Goal: Check status: Check status

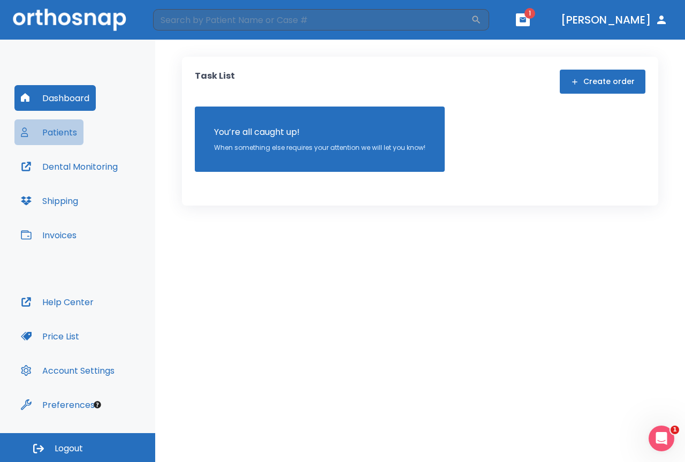
click at [83, 134] on button "Patients" at bounding box center [48, 132] width 69 height 26
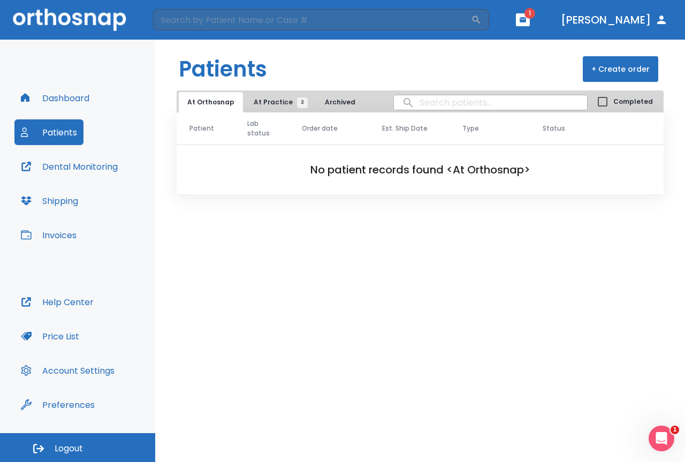
click at [260, 93] on button "At Practice 3" at bounding box center [278, 102] width 66 height 20
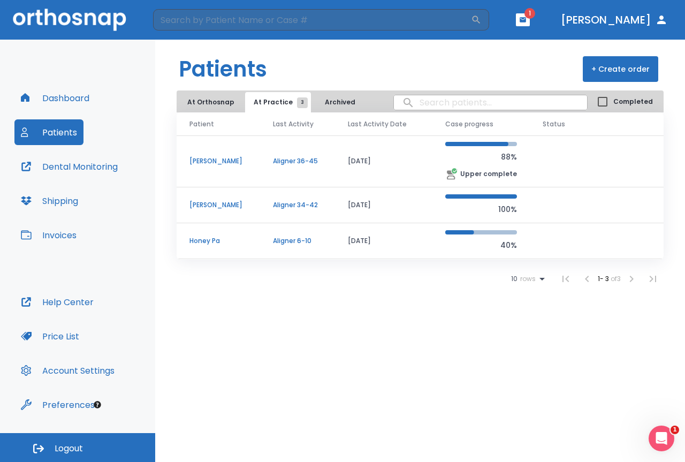
click at [252, 165] on td "[PERSON_NAME]" at bounding box center [217, 161] width 83 height 52
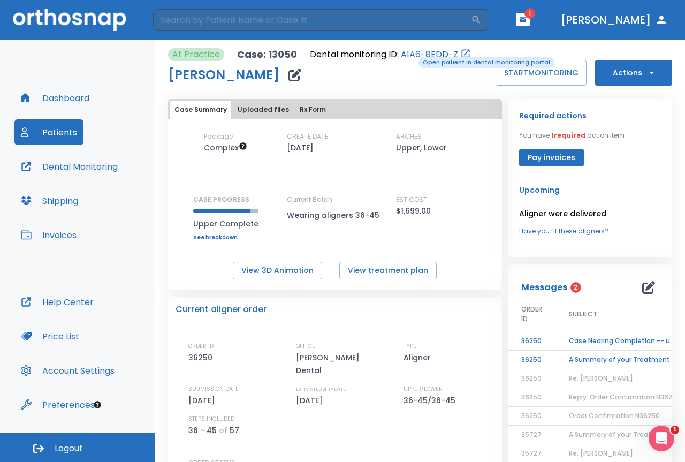
click at [411, 56] on link "A1A6-8EDD-Z" at bounding box center [429, 54] width 57 height 13
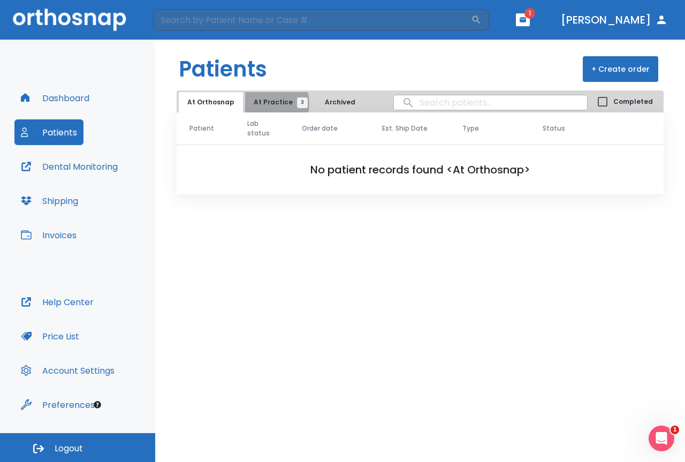
click at [264, 103] on span "At Practice 3" at bounding box center [278, 102] width 49 height 10
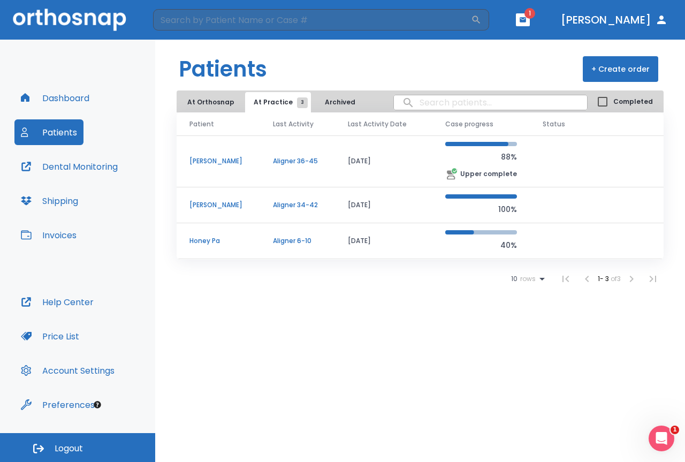
click at [229, 217] on td "[PERSON_NAME]" at bounding box center [217, 205] width 83 height 36
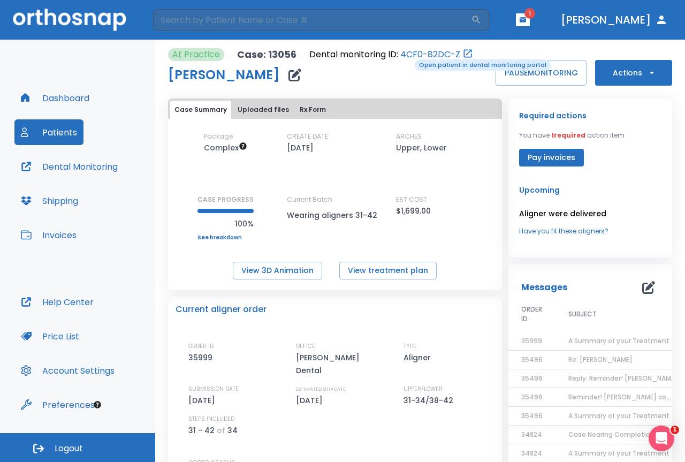
click at [408, 58] on link "4CF0-82DC-Z" at bounding box center [430, 54] width 60 height 13
